Goal: Task Accomplishment & Management: Use online tool/utility

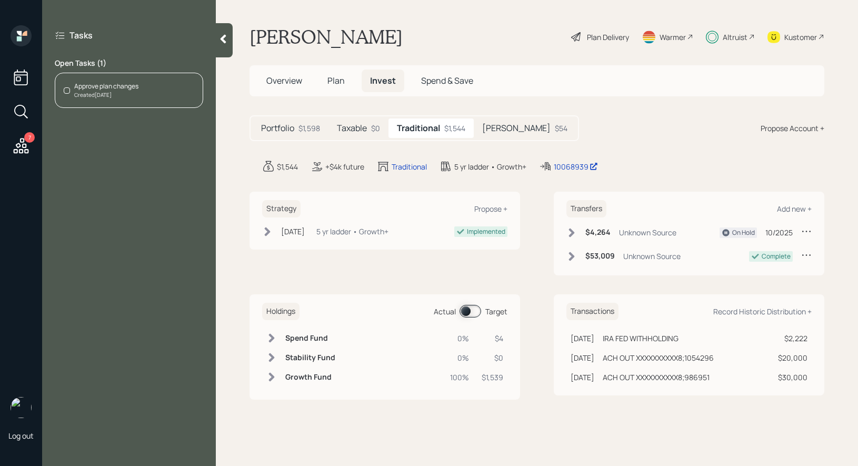
click at [96, 91] on div "Created [DATE]" at bounding box center [106, 95] width 64 height 8
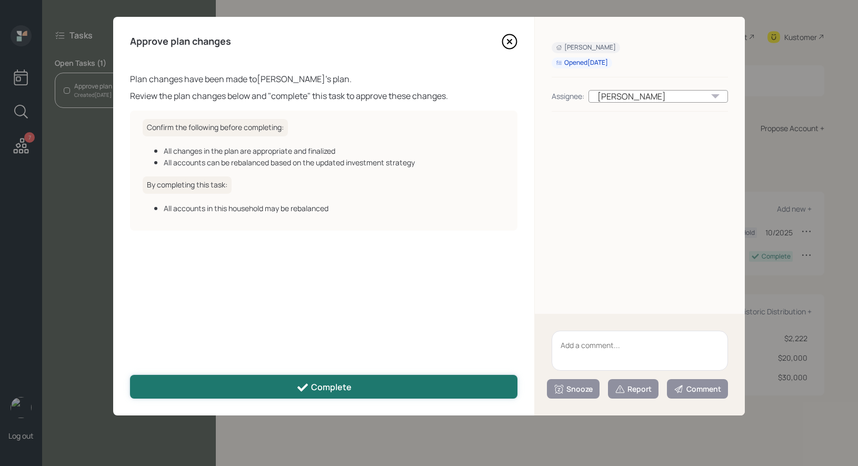
click at [290, 382] on button "Complete" at bounding box center [323, 387] width 387 height 24
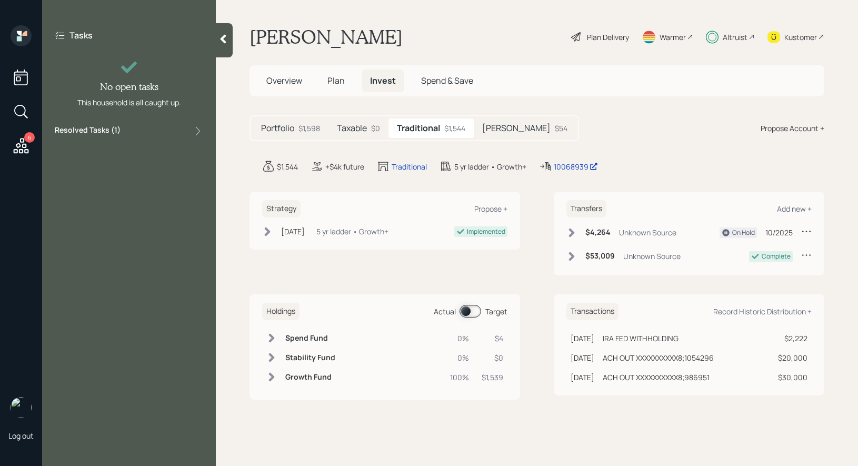
click at [26, 146] on icon at bounding box center [21, 145] width 19 height 19
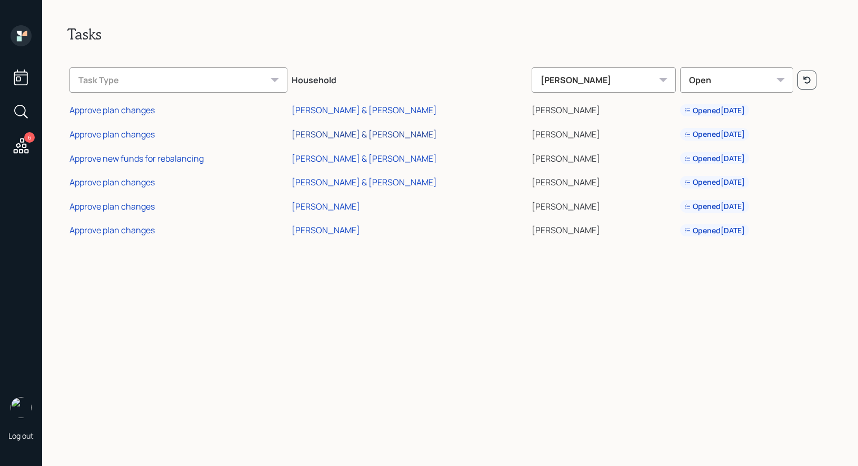
click at [337, 134] on div "[PERSON_NAME] & [PERSON_NAME]" at bounding box center [364, 134] width 145 height 12
